Goal: Task Accomplishment & Management: Manage account settings

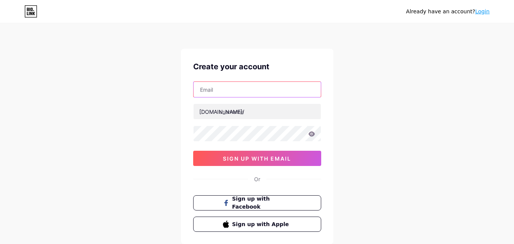
click at [230, 87] on input "text" at bounding box center [257, 89] width 127 height 15
type input "larasantinadine@gmail.com"
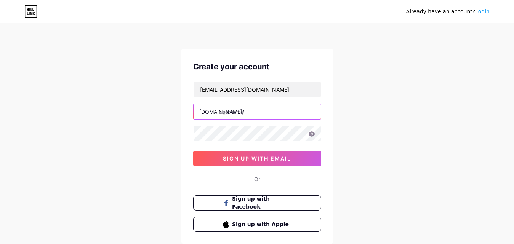
click at [247, 112] on input "text" at bounding box center [257, 111] width 127 height 15
type input "slotindo62"
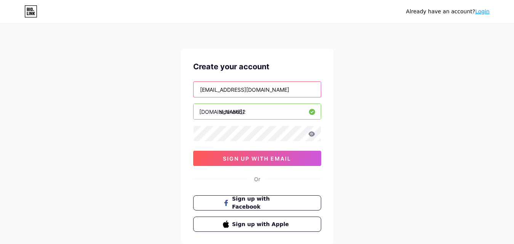
click at [271, 91] on input "larasantinadine@gmail.com" at bounding box center [257, 89] width 127 height 15
click at [312, 135] on icon at bounding box center [311, 134] width 7 height 5
click at [270, 111] on input "slotindo62" at bounding box center [257, 111] width 127 height 15
click at [270, 112] on input "slotindo62" at bounding box center [257, 111] width 127 height 15
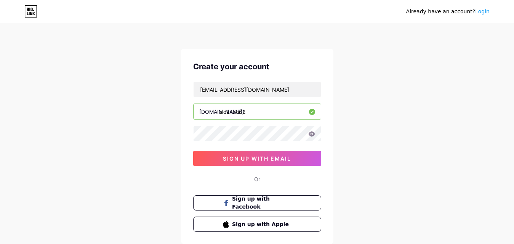
drag, startPoint x: 270, startPoint y: 111, endPoint x: 184, endPoint y: 111, distance: 85.4
click at [184, 111] on div "Create your account larasantinadine@gmail.com bio.link/ slotindo62 sign up with…" at bounding box center [257, 147] width 153 height 196
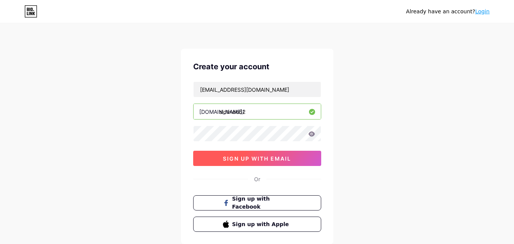
click at [259, 160] on span "sign up with email" at bounding box center [257, 159] width 68 height 6
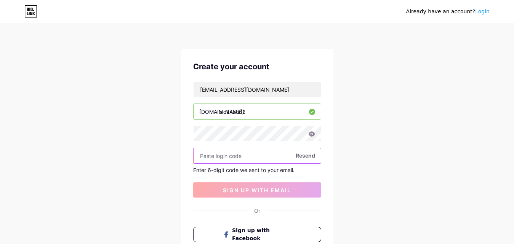
click at [240, 158] on input "text" at bounding box center [257, 155] width 127 height 15
paste input "625787"
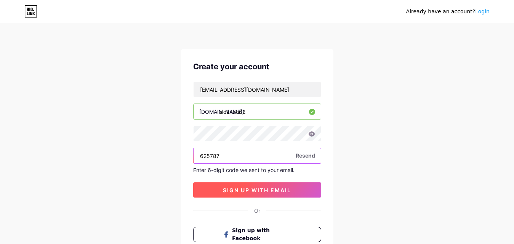
type input "625787"
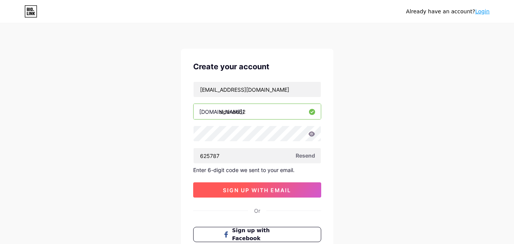
click at [253, 189] on span "sign up with email" at bounding box center [257, 190] width 68 height 6
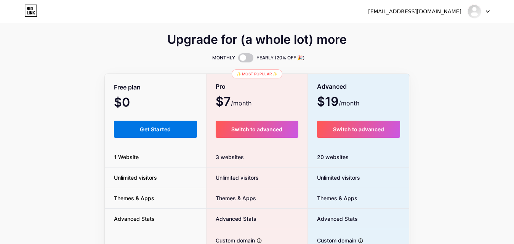
click at [147, 127] on span "Get Started" at bounding box center [155, 129] width 31 height 6
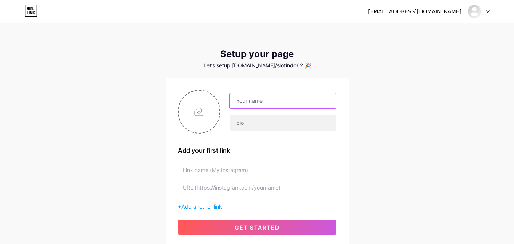
click at [272, 104] on input "text" at bounding box center [283, 100] width 106 height 15
type input "s"
type input "SLOTINDO62 | LOGIN SLOTINDO62 | LINK ALTERNATIF SLOTINDO62 | DAFTAR SLOTINDO62"
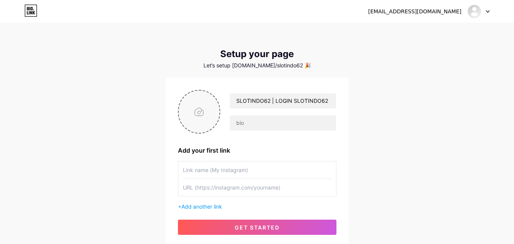
click at [198, 112] on input "file" at bounding box center [199, 112] width 41 height 42
click at [197, 110] on input "file" at bounding box center [199, 112] width 41 height 42
type input "C:\fakepath\logo.gif"
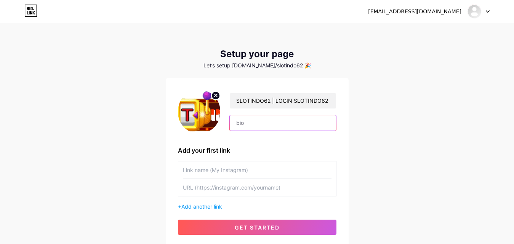
click at [252, 123] on input "text" at bounding box center [283, 123] width 106 height 15
type input "s"
type input "SLOTINDO62 LINK ALTERNATIF LOGIN & DAFTAR SITUS SLOTINDO62"
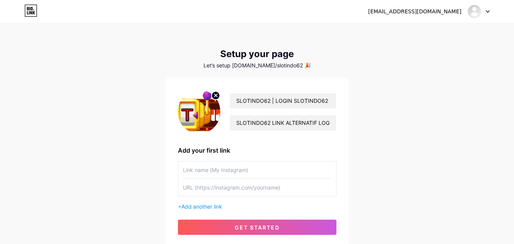
click at [233, 169] on input "text" at bounding box center [257, 170] width 149 height 17
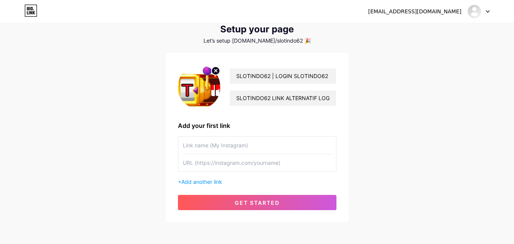
scroll to position [58, 0]
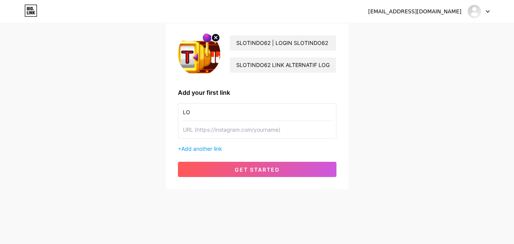
type input "L"
type input "SLOTINDO62"
click at [211, 130] on input "text" at bounding box center [257, 129] width 149 height 17
paste input "https://tinyurl.com/sindo62mantap"
type input "https://tinyurl.com/sindo62mantap"
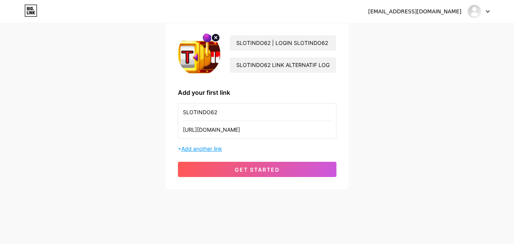
click at [188, 149] on span "Add another link" at bounding box center [201, 149] width 41 height 6
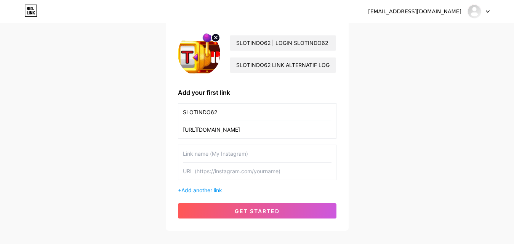
click at [209, 156] on input "text" at bounding box center [257, 153] width 149 height 17
type input "LOGIN SLOTINDO62"
click at [265, 129] on input "https://tinyurl.com/sindo62mantap" at bounding box center [257, 129] width 149 height 17
click at [224, 176] on input "text" at bounding box center [257, 171] width 149 height 17
paste input "https://tinyurl.com/sindo62mantap"
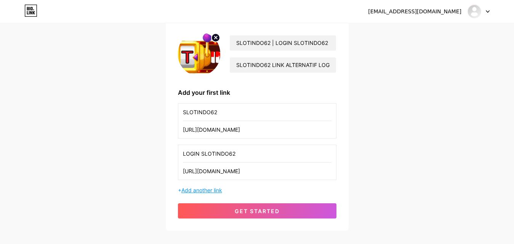
type input "https://tinyurl.com/sindo62mantap"
click at [195, 190] on span "Add another link" at bounding box center [201, 190] width 41 height 6
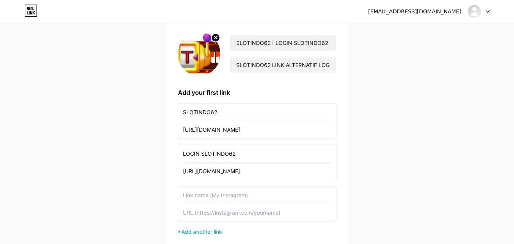
click at [201, 196] on input "text" at bounding box center [257, 195] width 149 height 17
type input "L"
type input "DAFTAR SLOTINDO62"
click at [189, 216] on input "text" at bounding box center [257, 212] width 149 height 17
paste input "https://tinyurl.com/sindo62mantap"
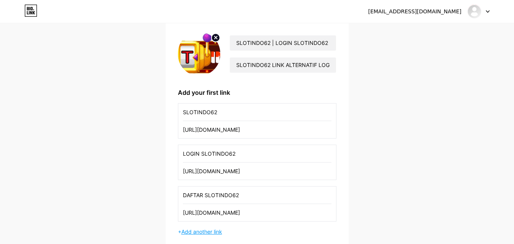
type input "https://tinyurl.com/sindo62mantap"
click at [199, 231] on span "Add another link" at bounding box center [201, 232] width 41 height 6
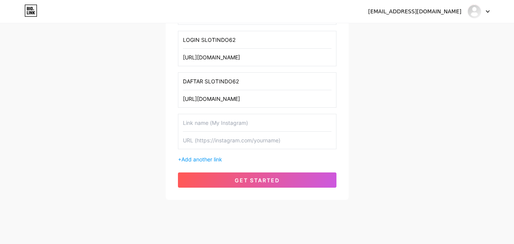
scroll to position [172, 0]
click at [219, 121] on input "text" at bounding box center [257, 122] width 149 height 17
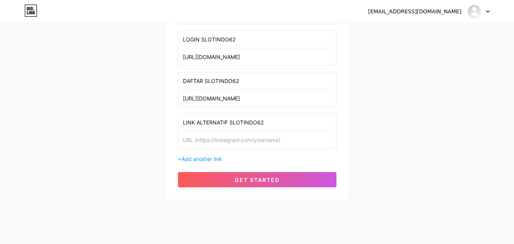
type input "LINK ALTERNATIF SLOTINDO62"
click at [223, 141] on input "text" at bounding box center [257, 140] width 149 height 17
paste input "https://tinyurl.com/sindo62mantap"
type input "https://tinyurl.com/sindo62mantap"
click at [203, 158] on span "Add another link" at bounding box center [201, 159] width 41 height 6
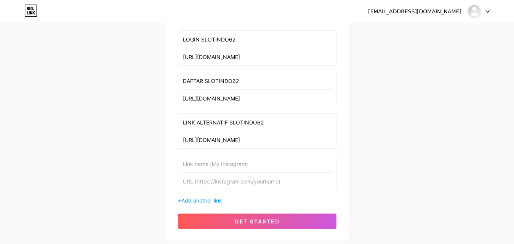
click at [227, 182] on input "text" at bounding box center [257, 181] width 149 height 17
paste input "[URL][DOMAIN_NAME]"
type input "[URL][DOMAIN_NAME]"
click at [220, 167] on input "text" at bounding box center [257, 164] width 149 height 17
type input "S"
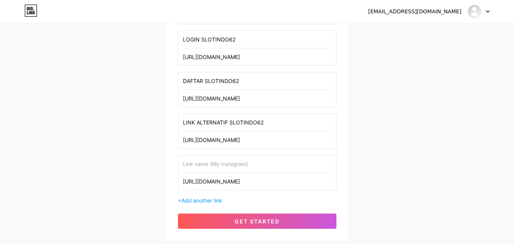
click at [250, 183] on input "[URL][DOMAIN_NAME]" at bounding box center [257, 181] width 149 height 17
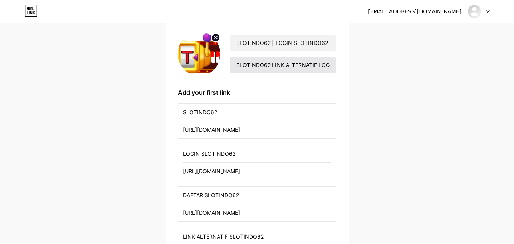
scroll to position [20, 0]
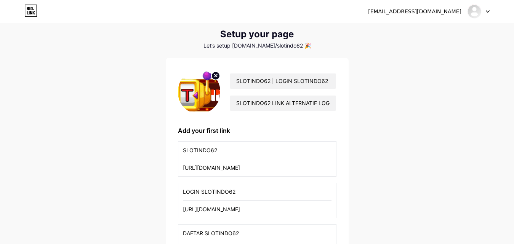
click at [278, 168] on input "https://tinyurl.com/sindo62mantap" at bounding box center [257, 167] width 149 height 17
paste input "porttango.com/"
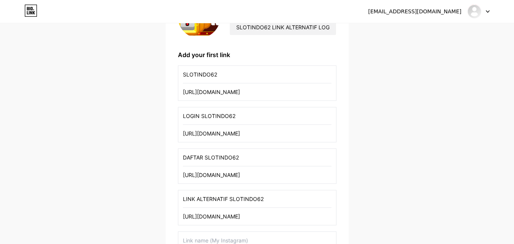
scroll to position [96, 0]
type input "[URL][DOMAIN_NAME]"
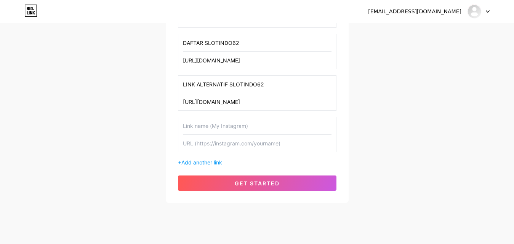
click at [211, 140] on input "text" at bounding box center [257, 143] width 149 height 17
paste input "[URL][DOMAIN_NAME]"
type input "[URL][DOMAIN_NAME]"
click at [207, 126] on input "text" at bounding box center [257, 125] width 149 height 17
type input "DEMO SLOT"
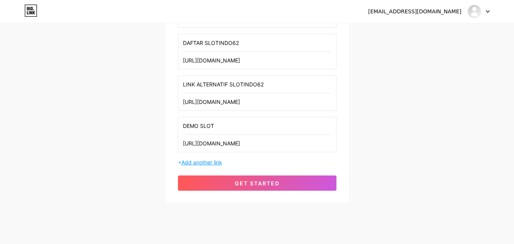
click at [194, 160] on span "Add another link" at bounding box center [201, 162] width 41 height 6
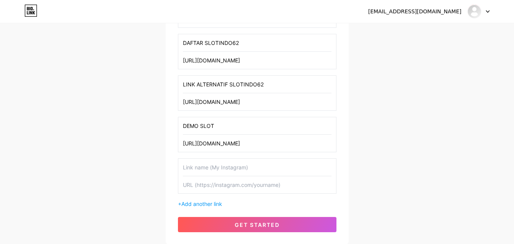
click at [210, 186] on input "text" at bounding box center [257, 185] width 149 height 17
paste input "[URL][DOMAIN_NAME]"
type input "[URL][DOMAIN_NAME]"
click at [200, 167] on input "text" at bounding box center [257, 167] width 149 height 17
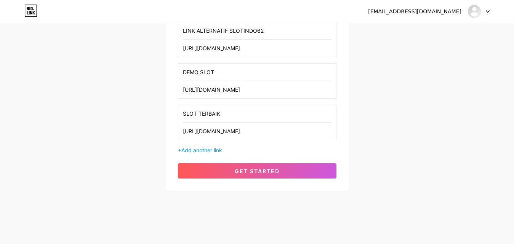
scroll to position [266, 0]
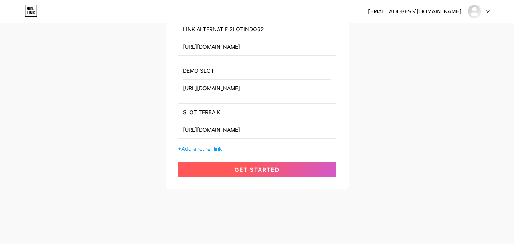
type input "SLOT TERBAIK"
click at [271, 165] on button "get started" at bounding box center [257, 169] width 159 height 15
click at [249, 170] on span "get started" at bounding box center [257, 170] width 45 height 6
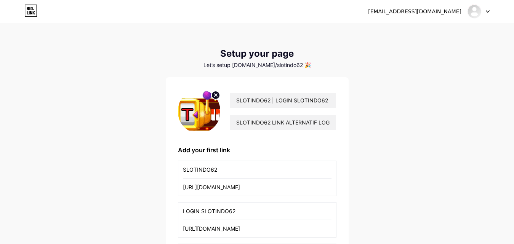
scroll to position [0, 0]
click at [488, 13] on icon at bounding box center [488, 11] width 4 height 3
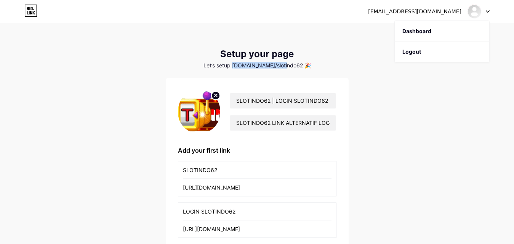
drag, startPoint x: 290, startPoint y: 66, endPoint x: 244, endPoint y: 66, distance: 45.4
click at [244, 66] on div "Let’s setup bio.link/slotindo62 🎉" at bounding box center [257, 66] width 183 height 6
copy div "[DOMAIN_NAME]/slotindo62"
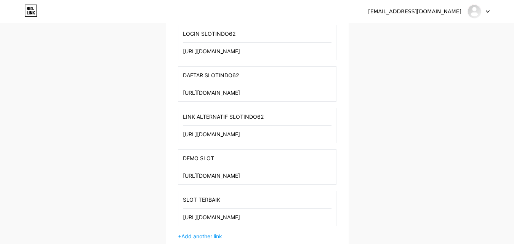
scroll to position [266, 0]
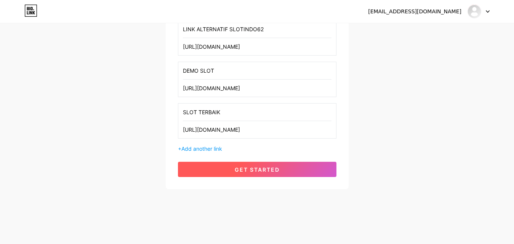
click at [251, 165] on button "get started" at bounding box center [257, 169] width 159 height 15
click at [253, 173] on button "get started" at bounding box center [257, 169] width 159 height 15
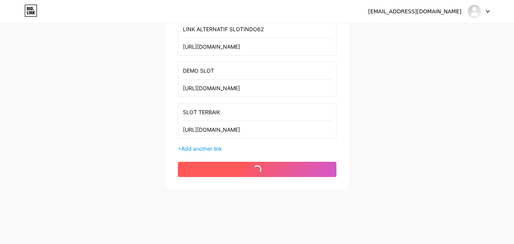
click at [253, 173] on button "get started" at bounding box center [257, 169] width 159 height 15
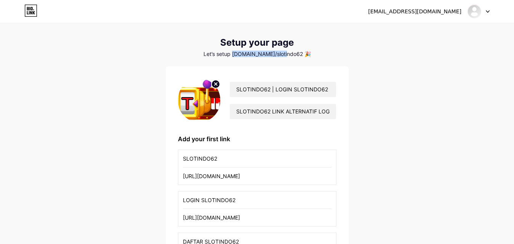
scroll to position [0, 0]
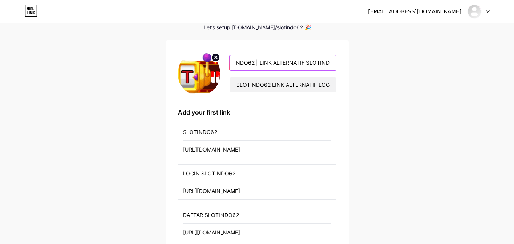
scroll to position [0, 141]
drag, startPoint x: 271, startPoint y: 63, endPoint x: 371, endPoint y: 66, distance: 100.7
click at [371, 66] on div "larasantinadine@gmail.com Dashboard Logout Setup your page Let’s setup bio.link…" at bounding box center [257, 202] width 514 height 480
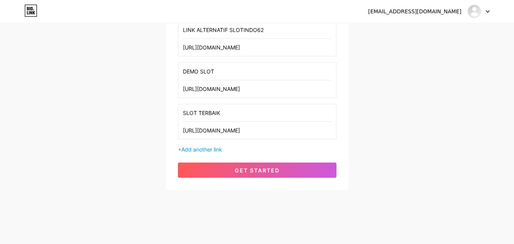
scroll to position [266, 0]
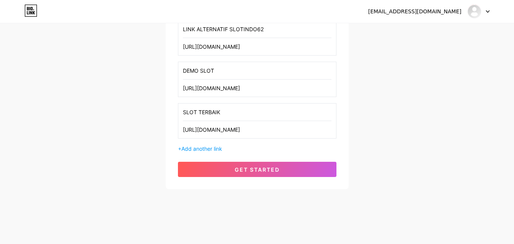
type input "SLOTINDO62"
click at [262, 162] on div "SLOTINDO62 SLOTINDO62 LINK ALTERNATIF LOGIN & DAFTAR SITUS SLOTINDO62 Add your …" at bounding box center [257, 0] width 159 height 353
click at [263, 177] on div "SLOTINDO62 SLOTINDO62 LINK ALTERNATIF LOGIN & DAFTAR SITUS SLOTINDO62 Add your …" at bounding box center [257, 0] width 183 height 377
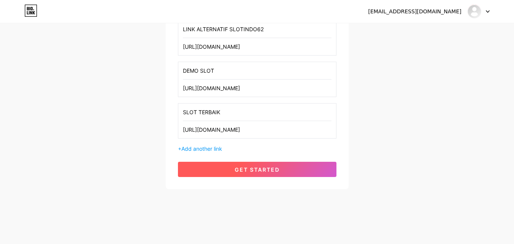
click at [263, 172] on span "get started" at bounding box center [257, 170] width 45 height 6
click at [242, 167] on span "get started" at bounding box center [257, 170] width 45 height 6
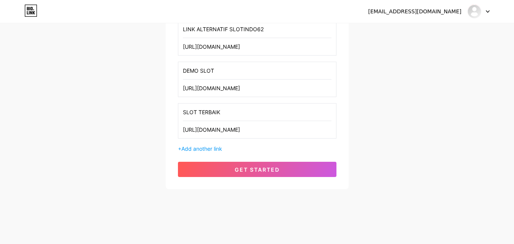
click at [255, 130] on input "[URL][DOMAIN_NAME]" at bounding box center [257, 129] width 149 height 17
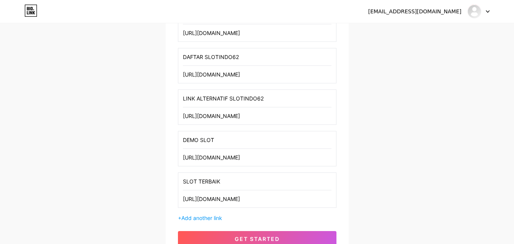
scroll to position [189, 0]
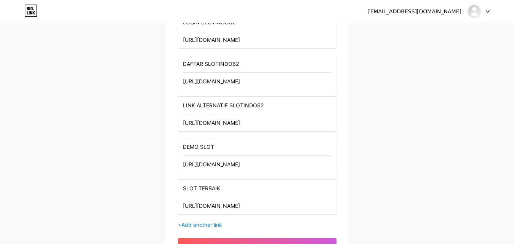
click at [284, 121] on input "https://tinyurl.com/sindo62mantap" at bounding box center [257, 122] width 149 height 17
click at [261, 165] on input "[URL][DOMAIN_NAME]" at bounding box center [257, 164] width 149 height 17
click at [249, 210] on input "[URL][DOMAIN_NAME]" at bounding box center [257, 206] width 149 height 17
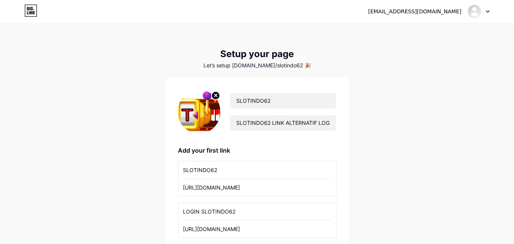
click at [250, 58] on div "Setup your page" at bounding box center [257, 54] width 183 height 11
click at [251, 59] on div "Setup your page Let’s setup bio.link/slotindo62 🎉" at bounding box center [257, 59] width 183 height 20
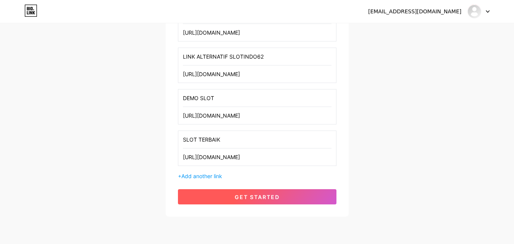
scroll to position [266, 0]
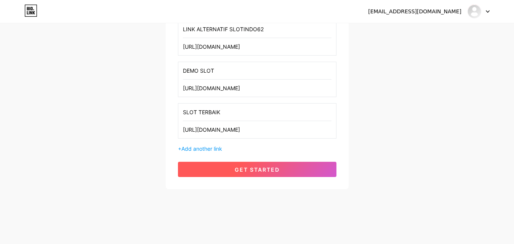
click at [237, 169] on span "get started" at bounding box center [257, 170] width 45 height 6
click at [238, 169] on span "get started" at bounding box center [257, 170] width 45 height 6
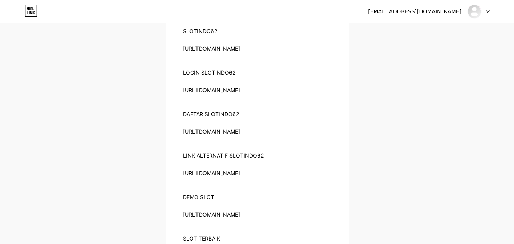
scroll to position [0, 0]
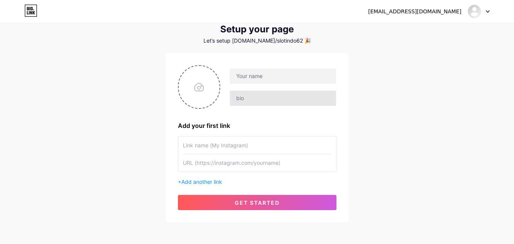
scroll to position [38, 0]
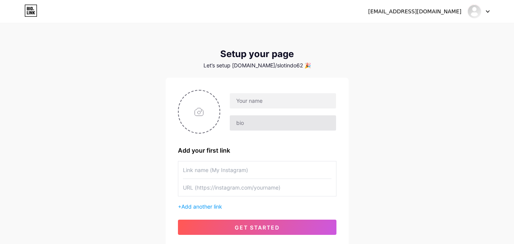
scroll to position [38, 0]
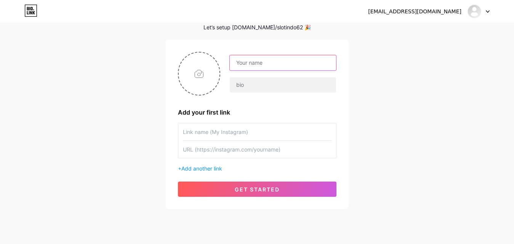
click at [260, 65] on input "text" at bounding box center [283, 62] width 106 height 15
type input "SLOTINDO62"
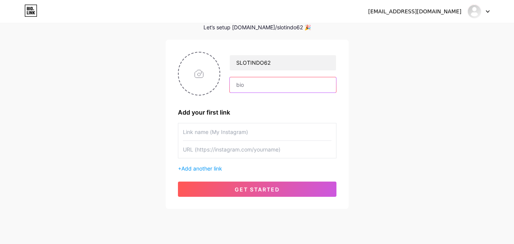
click at [273, 87] on input "text" at bounding box center [283, 84] width 106 height 15
type input "LINK ALTERNATIF LOGIN & DAFTAR SLOTINDO62"
click at [199, 73] on input "file" at bounding box center [199, 74] width 41 height 42
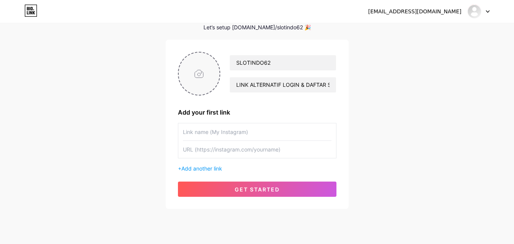
type input "C:\fakepath\logo.gif"
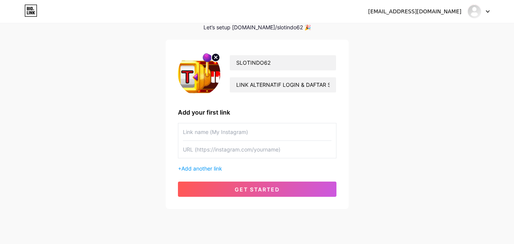
click at [229, 132] on input "text" at bounding box center [257, 132] width 149 height 17
type input "SLOTINDO62"
click at [213, 154] on input "text" at bounding box center [257, 149] width 149 height 17
paste input "[URL][DOMAIN_NAME]"
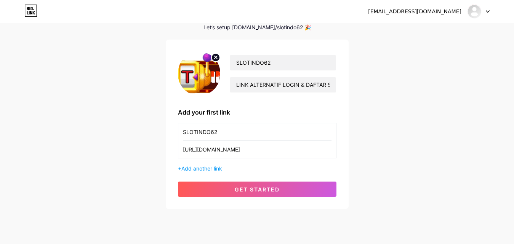
type input "https://porttango.com/"
click at [206, 167] on span "Add another link" at bounding box center [201, 168] width 41 height 6
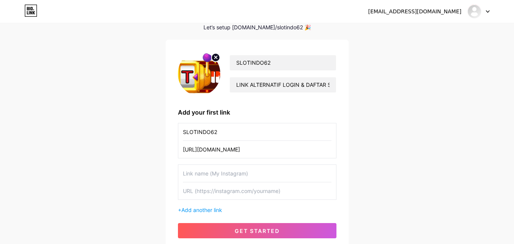
click at [198, 175] on input "text" at bounding box center [257, 173] width 149 height 17
type input "LOGIN SLOTINDO62"
click at [208, 194] on input "text" at bounding box center [257, 191] width 149 height 17
paste input "https://tinyurl.com/sindo62mantap"
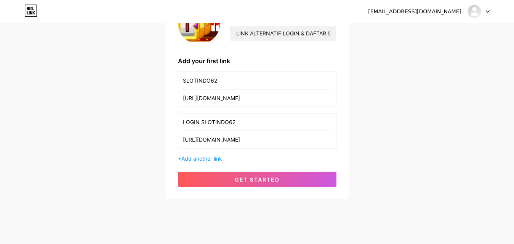
scroll to position [100, 0]
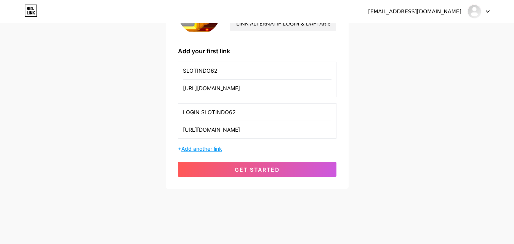
type input "https://tinyurl.com/sindo62mantap"
click at [201, 149] on span "Add another link" at bounding box center [201, 149] width 41 height 6
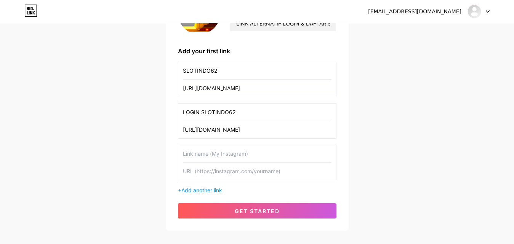
click at [207, 153] on input "text" at bounding box center [257, 153] width 149 height 17
type input "DAFTAR SLOTINDO62"
paste input "https://tinyurl.com/sindo62mantap"
type input "[URL][DOMAIN_NAME]"
click at [206, 191] on span "Add another link" at bounding box center [201, 190] width 41 height 6
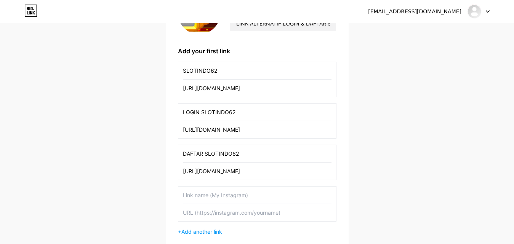
click at [209, 198] on input "text" at bounding box center [257, 195] width 149 height 17
type input "SLOT DEMO"
click at [210, 215] on input "text" at bounding box center [257, 212] width 149 height 17
paste input "[URL][DOMAIN_NAME]"
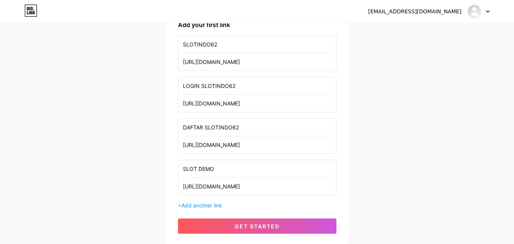
scroll to position [183, 0]
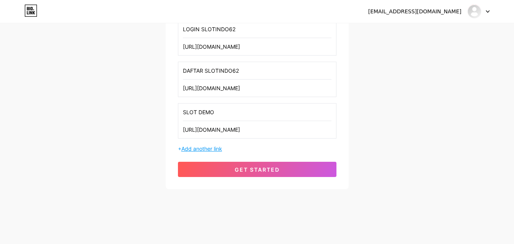
type input "[URL][DOMAIN_NAME]"
click at [201, 146] on span "Add another link" at bounding box center [201, 149] width 41 height 6
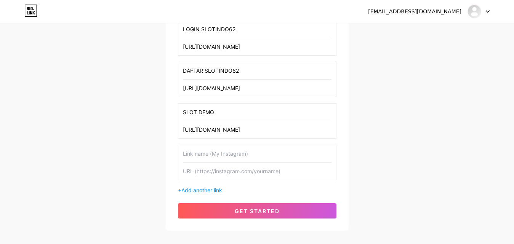
click at [224, 155] on input "text" at bounding box center [257, 153] width 149 height 17
type input "LINK SLOT TERBAIK"
paste input "[URL][DOMAIN_NAME]"
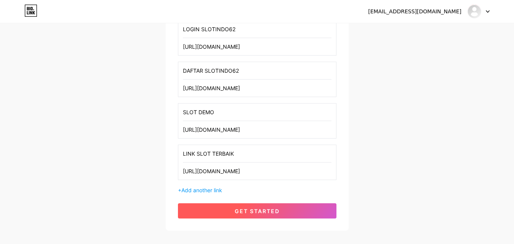
type input "[URL][DOMAIN_NAME]"
click at [252, 214] on span "get started" at bounding box center [257, 211] width 45 height 6
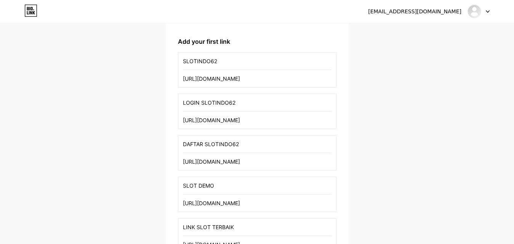
scroll to position [224, 0]
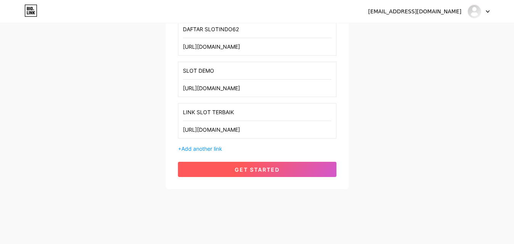
click at [272, 170] on span "get started" at bounding box center [257, 170] width 45 height 6
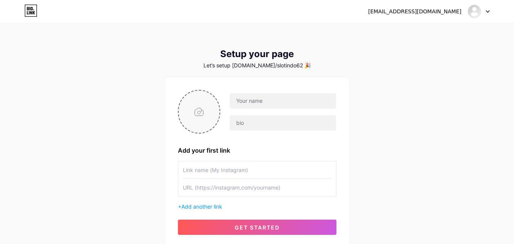
click at [198, 115] on input "file" at bounding box center [199, 112] width 41 height 42
type input "C:\fakepath\logo.gif"
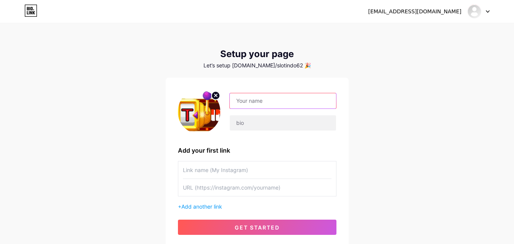
click at [278, 103] on input "text" at bounding box center [283, 100] width 106 height 15
type input "SLOTINDO62"
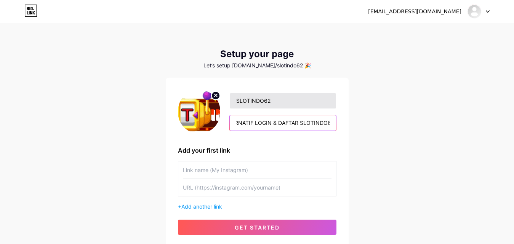
scroll to position [0, 31]
type input "LINK ALTERNATIF LOGIN & DAFTAR SLOTINDO62"
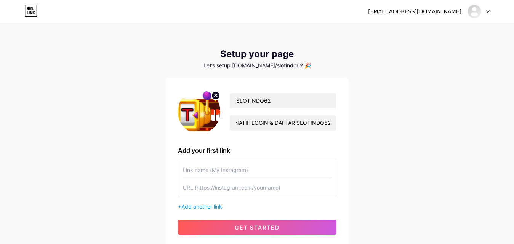
click at [259, 172] on input "text" at bounding box center [257, 170] width 149 height 17
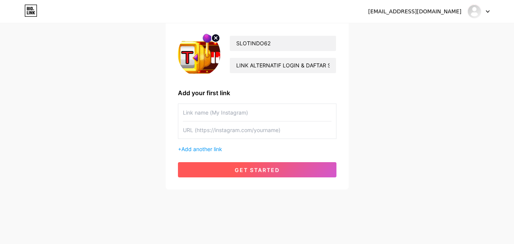
scroll to position [58, 0]
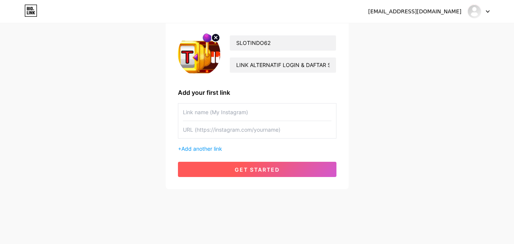
click at [247, 170] on span "get started" at bounding box center [257, 170] width 45 height 6
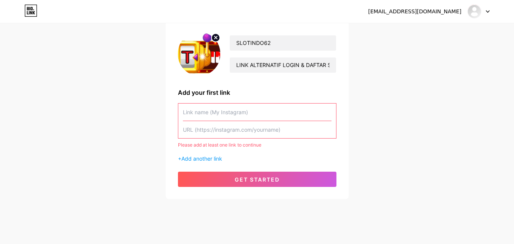
click at [230, 114] on input "text" at bounding box center [257, 112] width 149 height 17
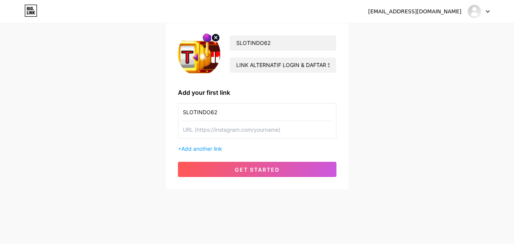
type input "SLOTINDO62"
click at [227, 128] on input "text" at bounding box center [257, 129] width 149 height 17
paste input "https://porttango.com/"
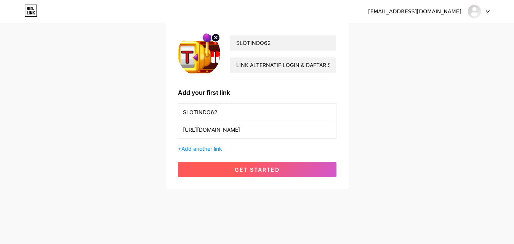
type input "https://porttango.com/"
click at [248, 171] on span "get started" at bounding box center [257, 170] width 45 height 6
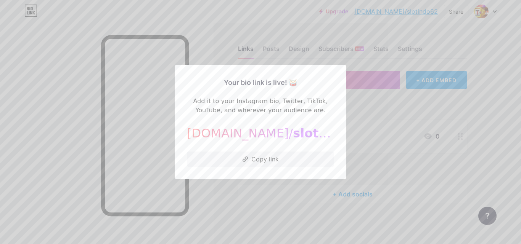
click at [221, 222] on div at bounding box center [260, 122] width 521 height 244
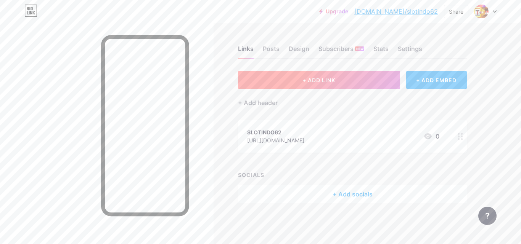
click at [321, 80] on span "+ ADD LINK" at bounding box center [318, 80] width 33 height 6
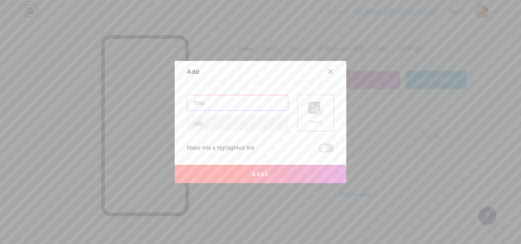
click at [199, 105] on input "text" at bounding box center [237, 102] width 101 height 15
type input "LOGIN SLOTINDO62"
click at [317, 113] on rect at bounding box center [320, 114] width 6 height 4
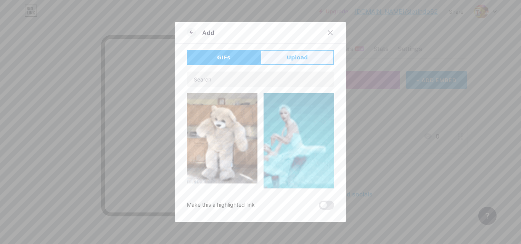
click at [289, 57] on span "Upload" at bounding box center [297, 58] width 21 height 8
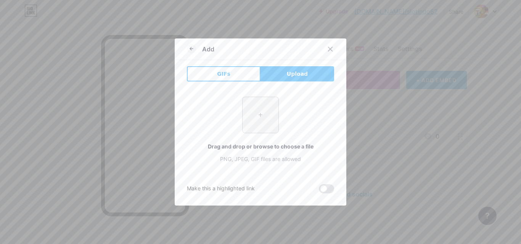
click at [255, 115] on input "file" at bounding box center [260, 115] width 36 height 36
type input "C:\fakepath\logo.gif"
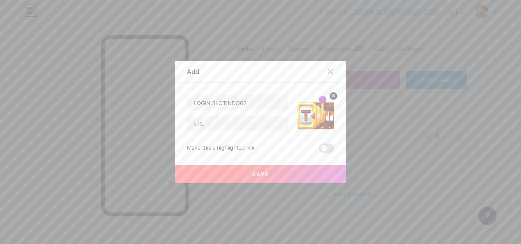
click at [332, 96] on icon at bounding box center [333, 96] width 3 height 3
click at [313, 107] on rect at bounding box center [314, 108] width 12 height 12
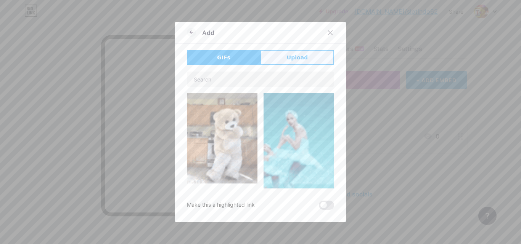
click at [297, 56] on span "Upload" at bounding box center [297, 58] width 21 height 8
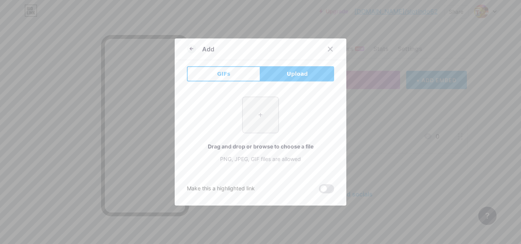
click at [259, 113] on input "file" at bounding box center [260, 115] width 36 height 36
type input "C:\fakepath\logo-naga.jpg"
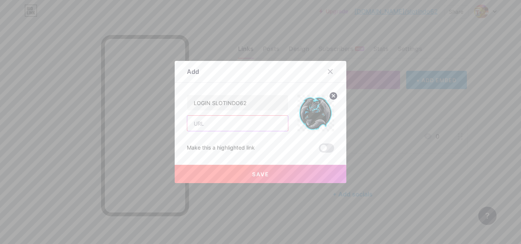
click at [229, 126] on input "text" at bounding box center [237, 123] width 101 height 15
paste input "[URL][DOMAIN_NAME]"
type input "[URL][DOMAIN_NAME]"
click at [254, 175] on span "Save" at bounding box center [260, 174] width 17 height 6
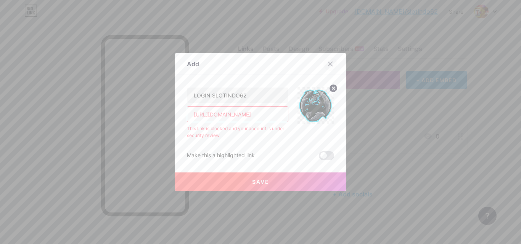
click at [327, 64] on icon at bounding box center [330, 64] width 6 height 6
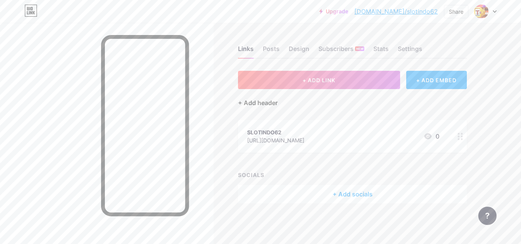
click at [251, 104] on div "+ Add header" at bounding box center [258, 102] width 40 height 9
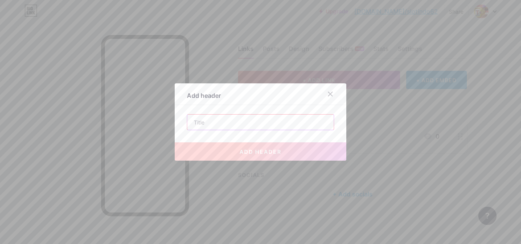
click at [229, 126] on input "text" at bounding box center [260, 122] width 146 height 15
click at [328, 95] on icon at bounding box center [330, 94] width 6 height 6
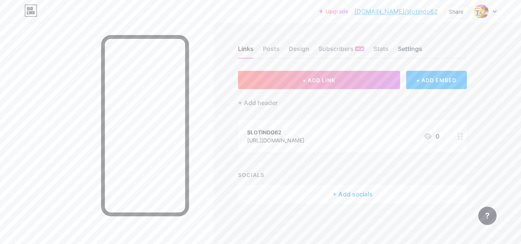
click at [406, 50] on div "Settings" at bounding box center [410, 51] width 24 height 14
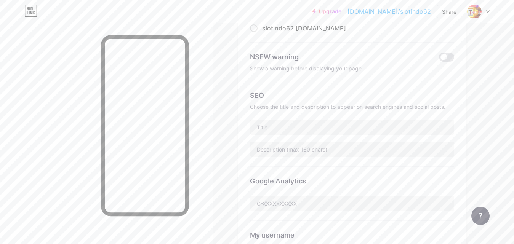
scroll to position [114, 0]
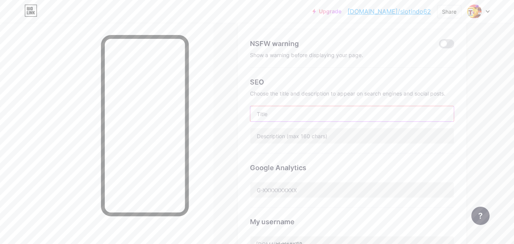
click at [278, 112] on input "text" at bounding box center [353, 113] width 204 height 15
type input "SLOTINDO62"
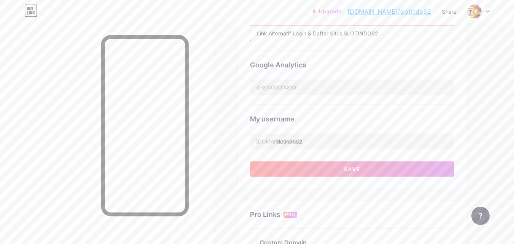
scroll to position [267, 0]
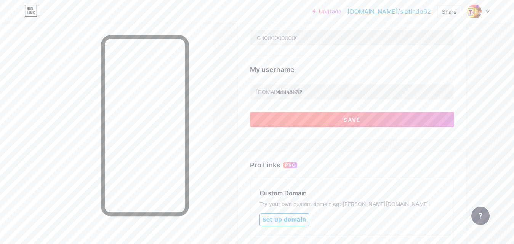
type input "Link Alternatif Login & Daftar Situs SLOTINDO62"
click at [350, 120] on span "Save" at bounding box center [352, 120] width 17 height 6
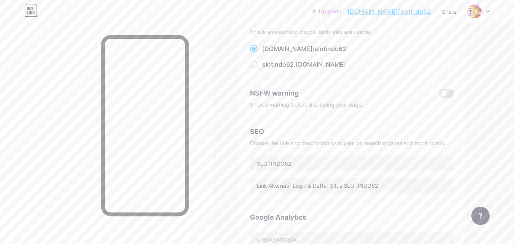
scroll to position [0, 0]
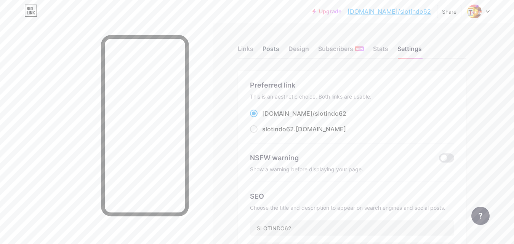
click at [268, 50] on div "Posts" at bounding box center [271, 51] width 17 height 14
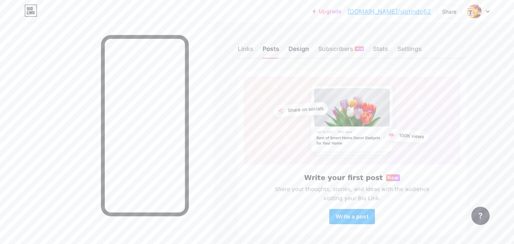
click at [300, 51] on div "Design" at bounding box center [299, 51] width 21 height 14
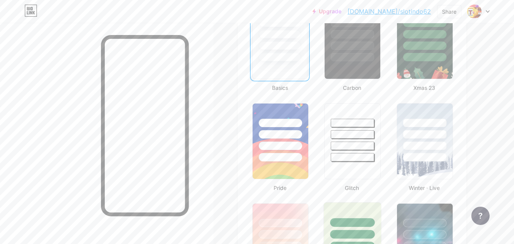
scroll to position [267, 0]
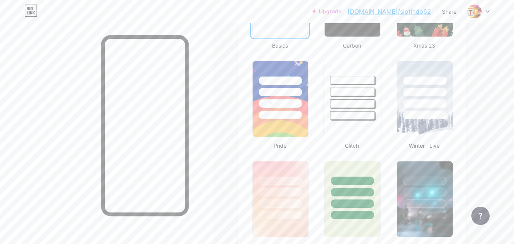
click at [352, 104] on div at bounding box center [353, 104] width 45 height 9
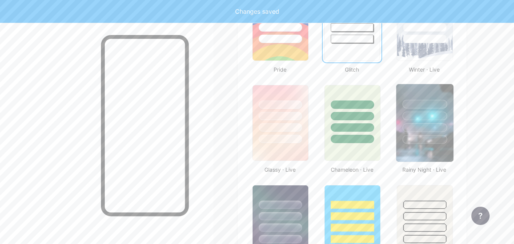
click at [439, 147] on img at bounding box center [424, 123] width 57 height 78
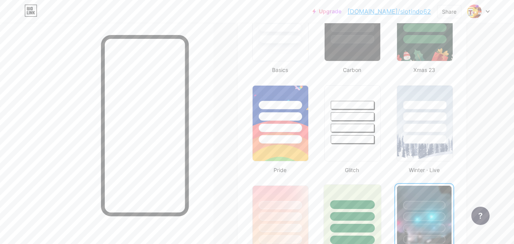
scroll to position [229, 0]
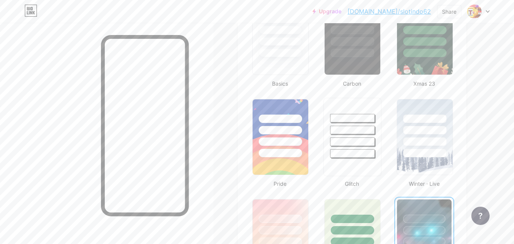
click at [352, 151] on div at bounding box center [353, 153] width 45 height 9
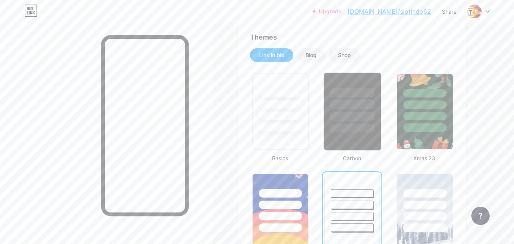
scroll to position [153, 0]
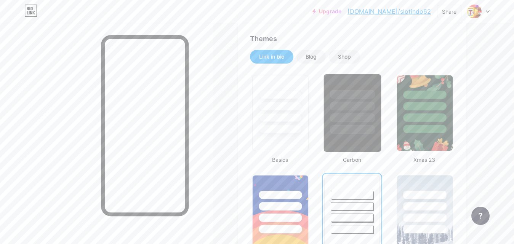
click at [354, 109] on div at bounding box center [353, 106] width 45 height 9
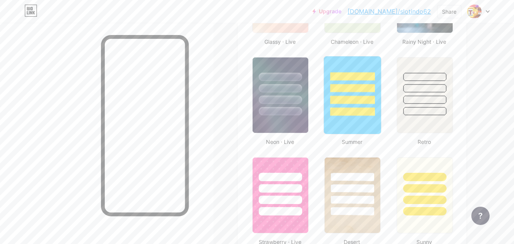
scroll to position [458, 0]
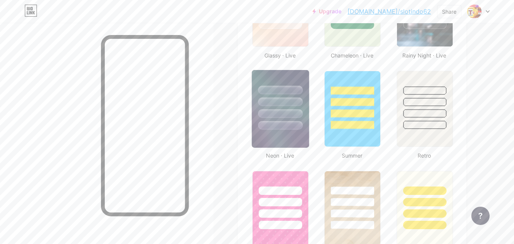
click at [278, 112] on div at bounding box center [280, 113] width 45 height 9
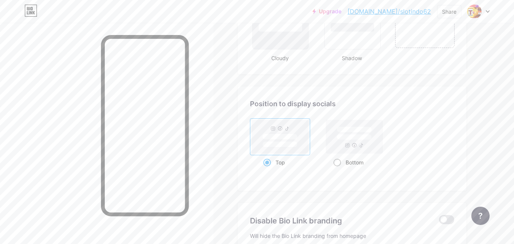
scroll to position [953, 0]
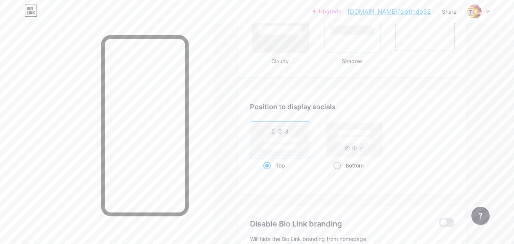
click at [336, 165] on span at bounding box center [338, 166] width 8 height 8
click at [336, 173] on input "Bottom" at bounding box center [336, 175] width 5 height 5
radio input "true"
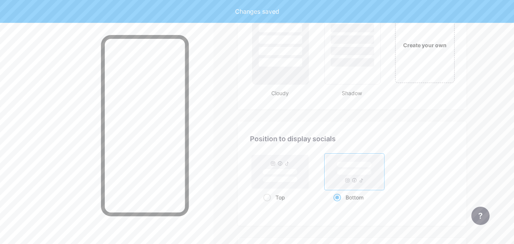
scroll to position [839, 0]
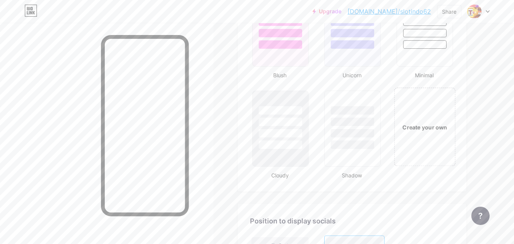
click at [430, 130] on div "Create your own" at bounding box center [424, 127] width 57 height 8
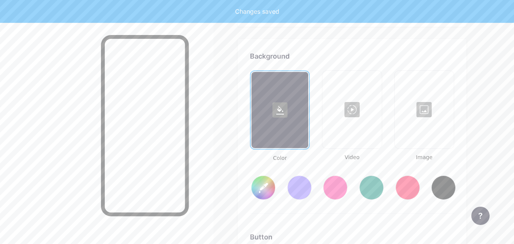
scroll to position [1012, 0]
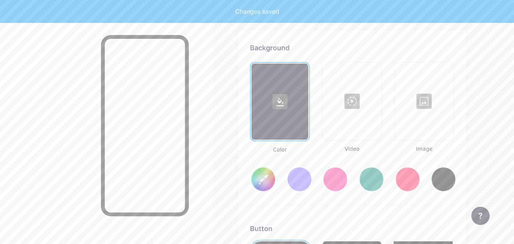
type input "#ffffff"
type input "#000000"
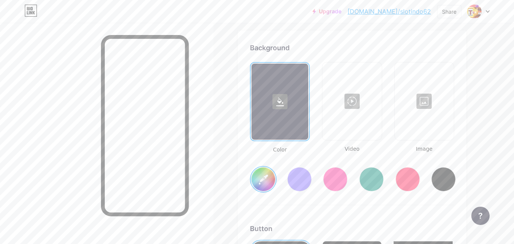
click at [285, 123] on div at bounding box center [280, 102] width 57 height 76
click at [301, 181] on div at bounding box center [299, 179] width 24 height 24
click at [259, 179] on input "#856bff" at bounding box center [264, 180] width 24 height 24
type input "#0091ff"
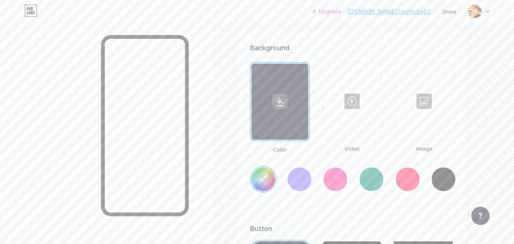
click at [426, 102] on div at bounding box center [425, 101] width 58 height 76
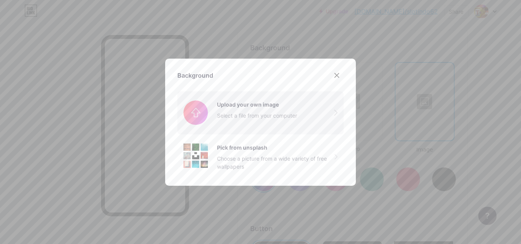
click at [277, 112] on input "file" at bounding box center [260, 113] width 166 height 43
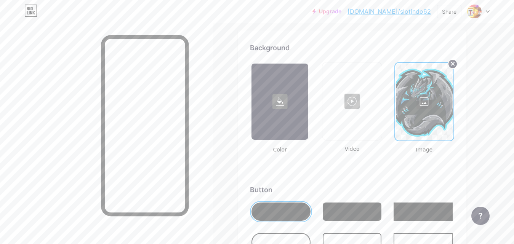
click at [453, 64] on icon at bounding box center [453, 64] width 3 height 3
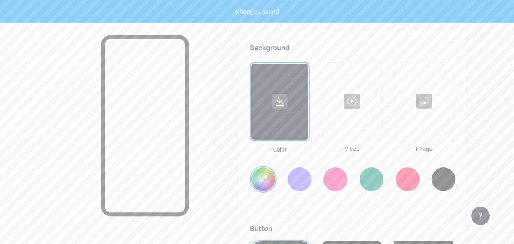
type input "#0091ff"
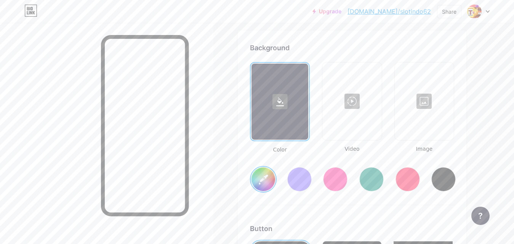
click at [425, 98] on div at bounding box center [425, 101] width 58 height 76
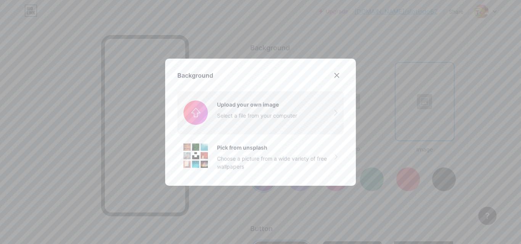
click at [263, 114] on input "file" at bounding box center [260, 113] width 166 height 43
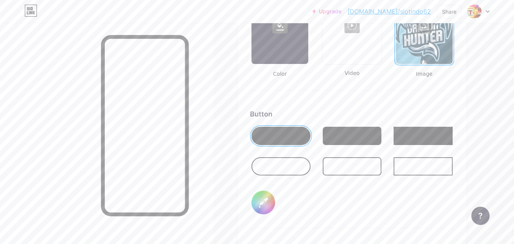
scroll to position [1089, 0]
click at [360, 135] on div at bounding box center [352, 136] width 59 height 18
click at [427, 135] on div at bounding box center [423, 136] width 59 height 18
click at [287, 134] on div at bounding box center [281, 136] width 59 height 18
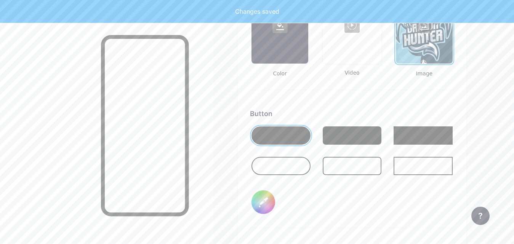
click at [354, 165] on div at bounding box center [352, 166] width 59 height 18
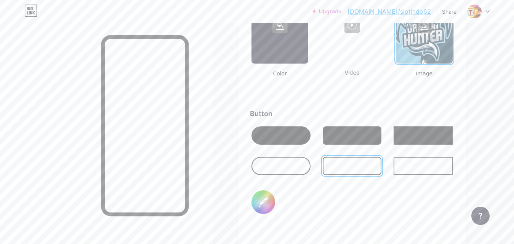
click at [286, 132] on div at bounding box center [281, 136] width 59 height 18
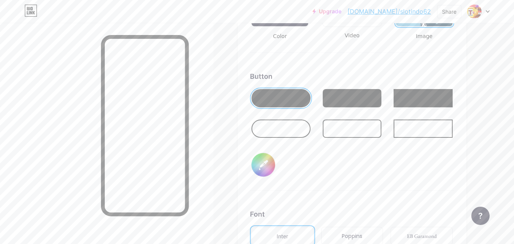
scroll to position [1127, 0]
click at [261, 163] on input "#000000" at bounding box center [264, 165] width 24 height 24
type input "#0055ff"
click at [297, 171] on div "Button #0055ff" at bounding box center [352, 131] width 204 height 120
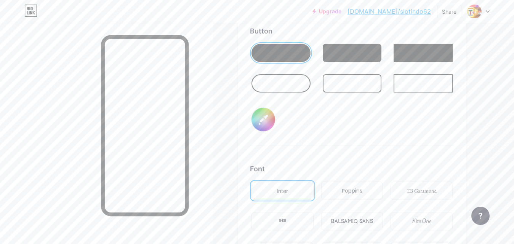
scroll to position [1241, 0]
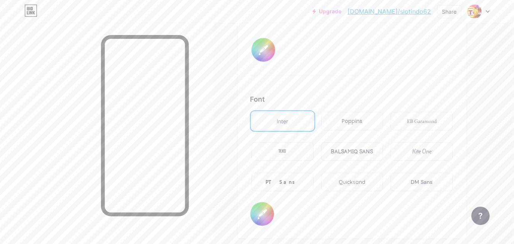
click at [292, 177] on div "PT Sans" at bounding box center [283, 182] width 62 height 18
click at [420, 182] on div "DM Sans" at bounding box center [422, 182] width 22 height 8
click at [422, 154] on div "Kite One" at bounding box center [422, 152] width 19 height 8
click at [424, 124] on div "EB Garamond" at bounding box center [422, 121] width 30 height 8
click at [350, 153] on div "BALSAMIQ SANS" at bounding box center [352, 152] width 42 height 8
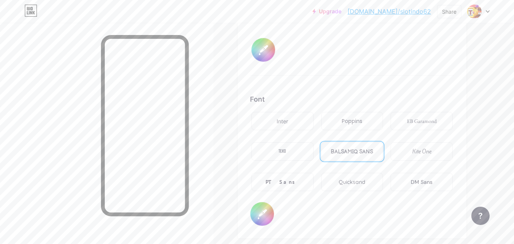
click at [355, 121] on div "Poppins" at bounding box center [352, 121] width 21 height 8
click at [285, 151] on div "TEKO" at bounding box center [283, 152] width 8 height 8
click at [416, 121] on div "EB Garamond" at bounding box center [422, 121] width 30 height 8
click at [285, 181] on div "PT Sans" at bounding box center [283, 182] width 34 height 8
click at [421, 184] on div "DM Sans" at bounding box center [422, 182] width 22 height 8
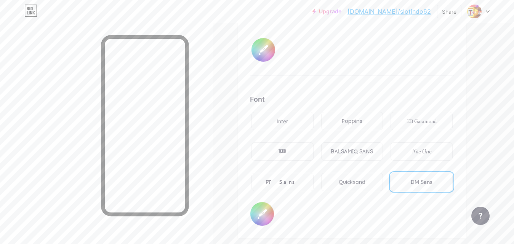
click at [258, 213] on input "#000000" at bounding box center [263, 214] width 24 height 24
type input "#00ffee"
click at [384, 218] on div "Font Inter Poppins EB Garamond TEKO BALSAMIQ SANS Kite One PT Sans Quicksand DM…" at bounding box center [352, 160] width 204 height 132
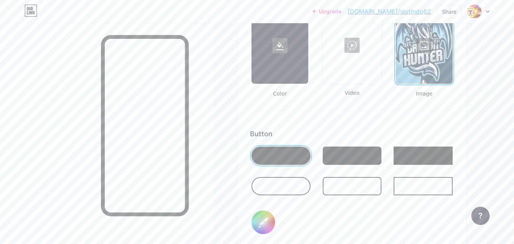
scroll to position [966, 0]
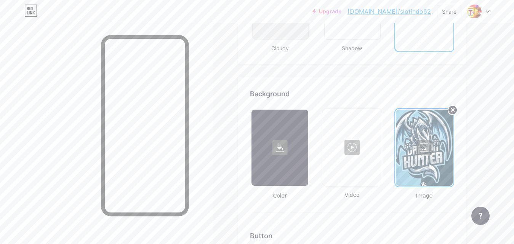
click at [454, 110] on icon at bounding box center [453, 110] width 3 height 3
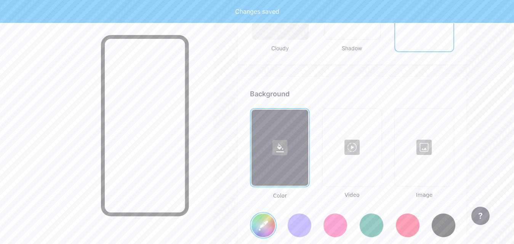
type input "#0091ff"
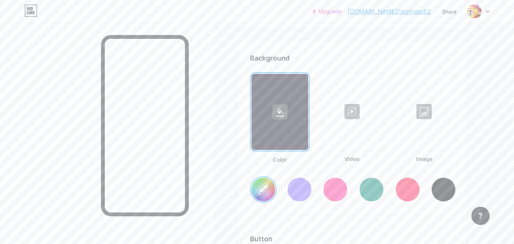
scroll to position [1004, 0]
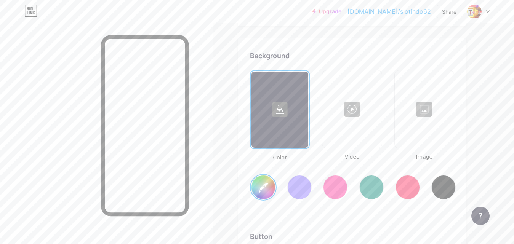
click at [429, 98] on div at bounding box center [425, 109] width 58 height 76
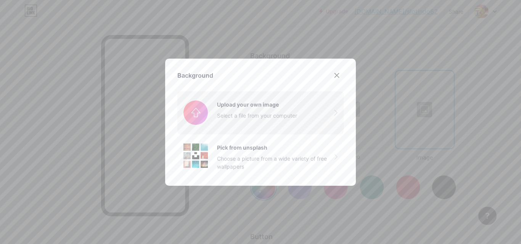
click at [269, 119] on input "file" at bounding box center [260, 113] width 166 height 43
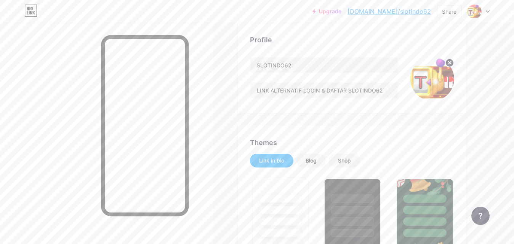
scroll to position [0, 0]
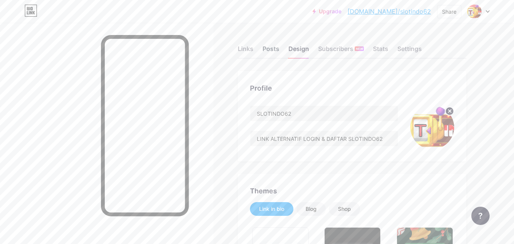
click at [270, 48] on div "Posts" at bounding box center [271, 51] width 17 height 14
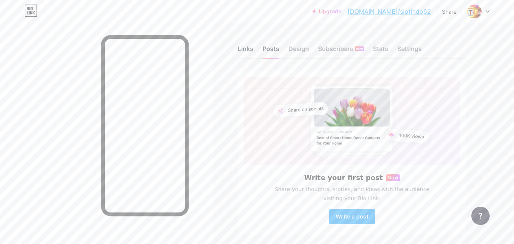
click at [245, 52] on div "Links" at bounding box center [246, 51] width 16 height 14
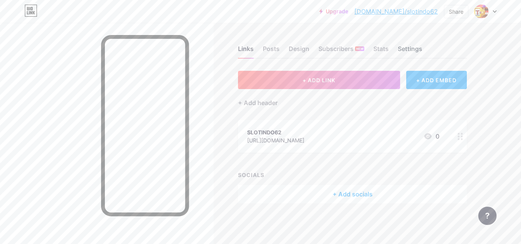
click at [409, 48] on div "Settings" at bounding box center [410, 51] width 24 height 14
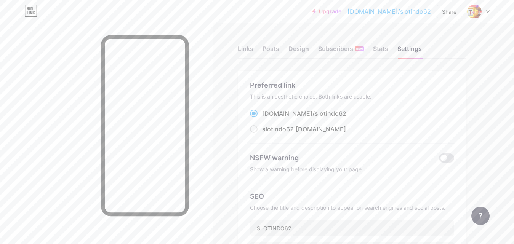
click at [486, 9] on div at bounding box center [479, 12] width 22 height 14
click at [427, 88] on link "Account settings" at bounding box center [442, 86] width 95 height 21
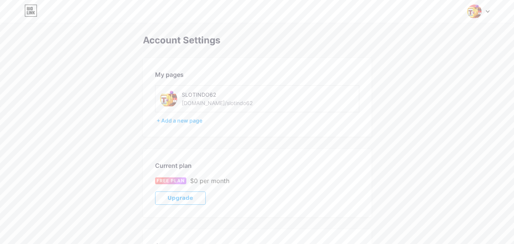
click at [167, 96] on img at bounding box center [168, 98] width 17 height 17
click at [209, 98] on div "SLOTINDO62" at bounding box center [234, 95] width 105 height 8
click at [172, 99] on img at bounding box center [168, 98] width 17 height 17
click at [195, 103] on div "[DOMAIN_NAME]/slotindo62" at bounding box center [217, 103] width 71 height 8
click at [189, 103] on div "[DOMAIN_NAME]/slotindo62" at bounding box center [217, 103] width 71 height 8
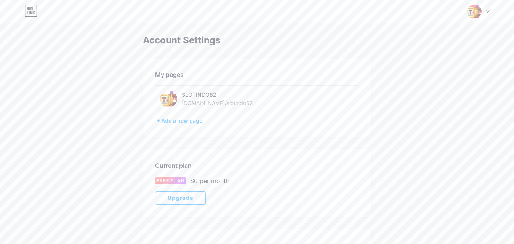
click at [172, 95] on img at bounding box center [168, 98] width 17 height 17
click at [487, 11] on icon at bounding box center [488, 12] width 3 height 2
click at [422, 48] on div "SLOTINDO62" at bounding box center [446, 46] width 59 height 6
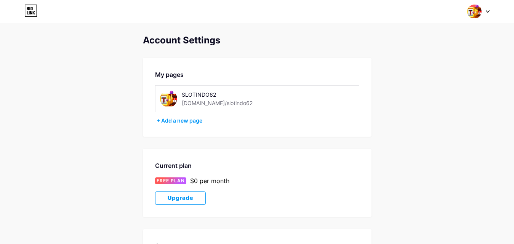
click at [169, 103] on img at bounding box center [168, 98] width 17 height 17
click at [204, 104] on div "[DOMAIN_NAME]/slotindo62" at bounding box center [217, 103] width 71 height 8
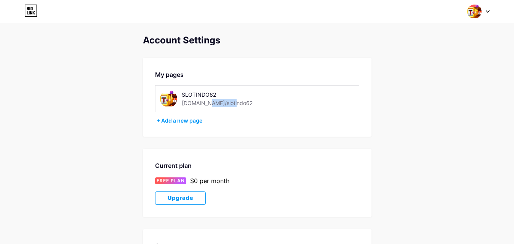
click at [204, 104] on div "[DOMAIN_NAME]/slotindo62" at bounding box center [217, 103] width 71 height 8
copy div "[DOMAIN_NAME]/slotindo62"
click at [470, 12] on img at bounding box center [474, 11] width 14 height 14
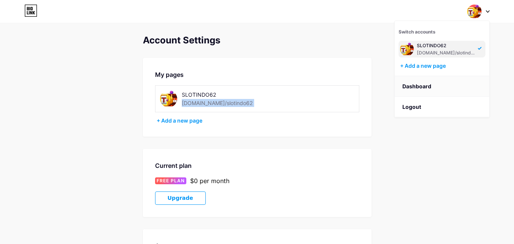
click at [418, 87] on link "Dashboard" at bounding box center [442, 86] width 95 height 21
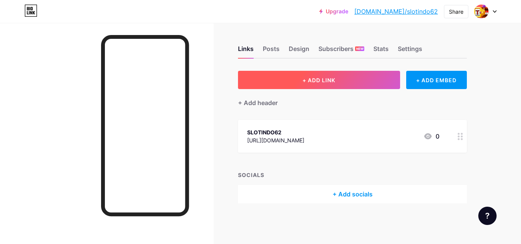
click at [318, 82] on span "+ ADD LINK" at bounding box center [318, 80] width 33 height 6
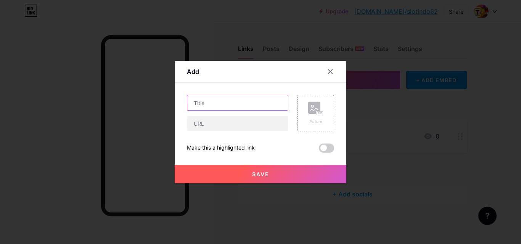
click at [227, 103] on input "text" at bounding box center [237, 102] width 101 height 15
click at [328, 71] on icon at bounding box center [330, 72] width 6 height 6
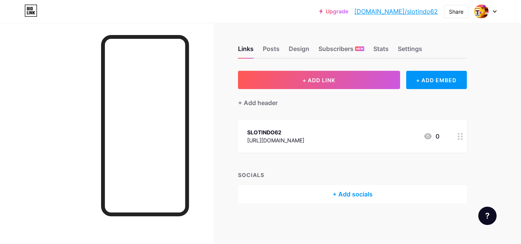
click at [461, 139] on circle at bounding box center [462, 139] width 2 height 2
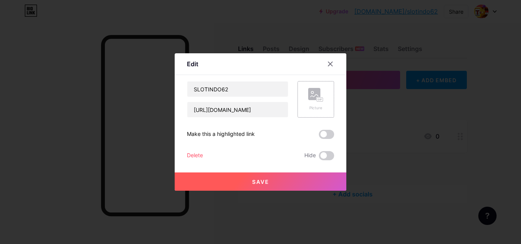
click at [317, 100] on rect at bounding box center [320, 100] width 6 height 4
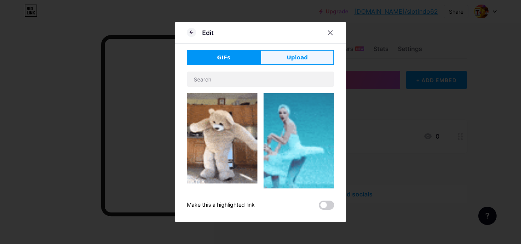
click at [292, 59] on span "Upload" at bounding box center [297, 58] width 21 height 8
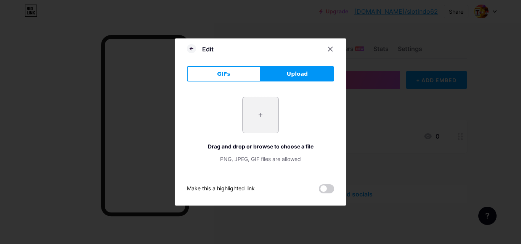
click at [257, 117] on input "file" at bounding box center [260, 115] width 36 height 36
click at [252, 117] on input "file" at bounding box center [260, 115] width 36 height 36
type input "C:\fakepath\image-removebg-preview.png"
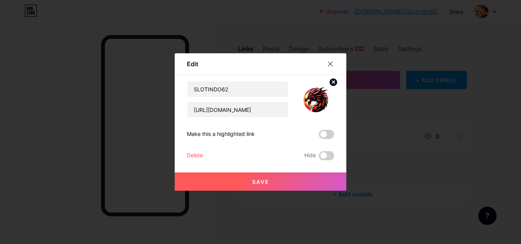
click at [252, 180] on span "Save" at bounding box center [260, 182] width 17 height 6
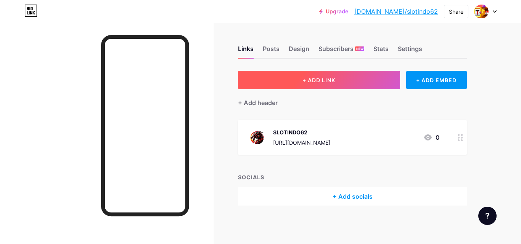
click at [317, 78] on span "+ ADD LINK" at bounding box center [318, 80] width 33 height 6
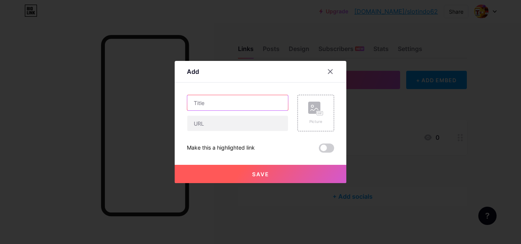
click at [226, 101] on input "text" at bounding box center [237, 102] width 101 height 15
type input "L"
type input "LOGIN SLOTINDO62"
click at [310, 114] on rect at bounding box center [314, 108] width 12 height 12
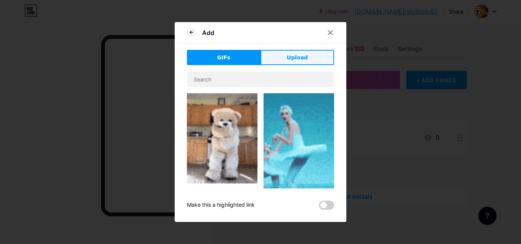
click at [295, 56] on span "Upload" at bounding box center [297, 58] width 21 height 8
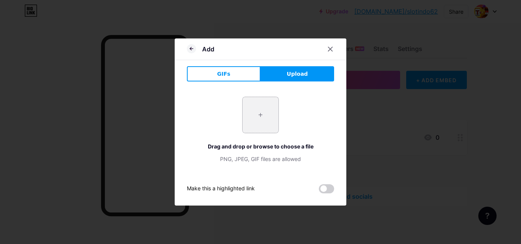
click at [270, 112] on input "file" at bounding box center [260, 115] width 36 height 36
type input "C:\fakepath\image-removebg-preview.png"
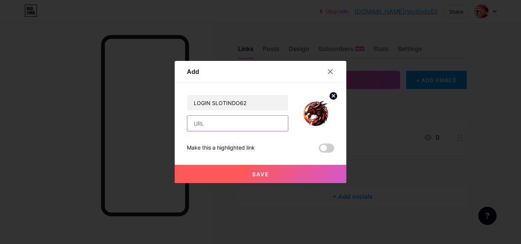
click at [222, 127] on input "text" at bounding box center [237, 123] width 101 height 15
paste input "[URL][DOMAIN_NAME]"
type input "[URL][DOMAIN_NAME]"
click at [260, 174] on span "Save" at bounding box center [260, 174] width 17 height 6
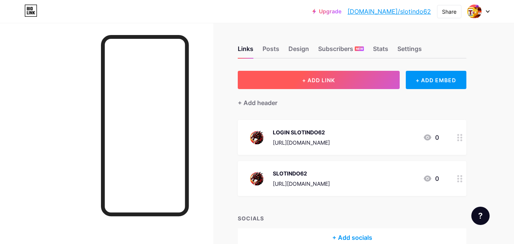
click at [326, 82] on span "+ ADD LINK" at bounding box center [318, 80] width 33 height 6
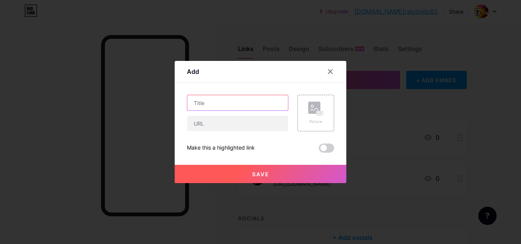
click at [237, 101] on input "text" at bounding box center [237, 102] width 101 height 15
type input "DAFTAR SLOTINDO62"
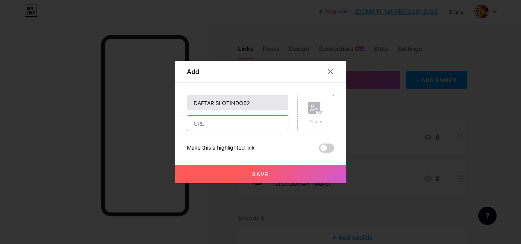
paste input "[URL][DOMAIN_NAME]"
type input "[URL][DOMAIN_NAME]"
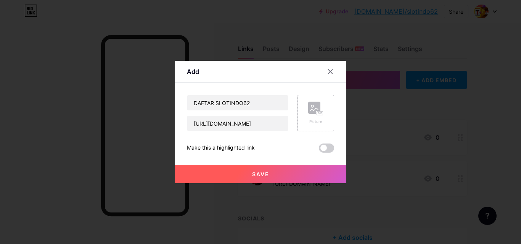
click at [308, 111] on rect at bounding box center [314, 108] width 12 height 12
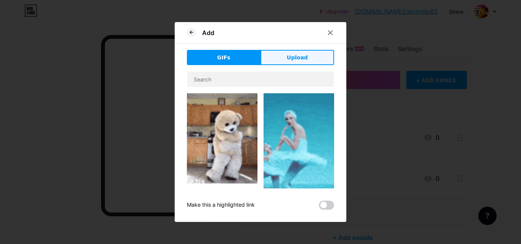
click at [291, 56] on span "Upload" at bounding box center [297, 58] width 21 height 8
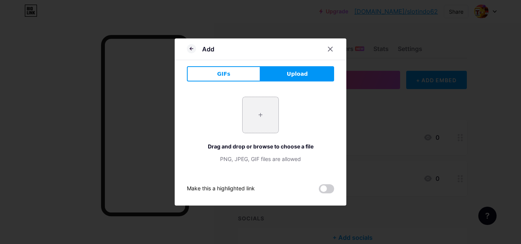
click at [262, 112] on input "file" at bounding box center [260, 115] width 36 height 36
type input "C:\fakepath\image-removebg-preview.png"
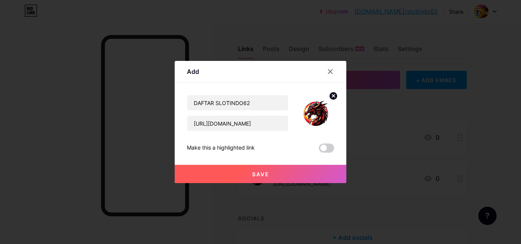
click at [248, 173] on button "Save" at bounding box center [261, 174] width 172 height 18
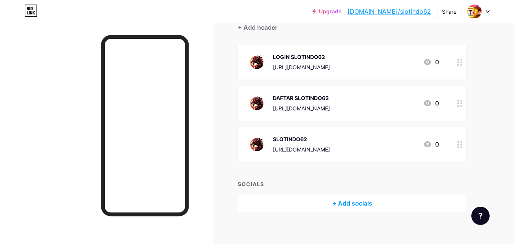
scroll to position [76, 0]
drag, startPoint x: 462, startPoint y: 102, endPoint x: 216, endPoint y: 125, distance: 246.6
click at [216, 125] on div "Links Posts Design Subscribers NEW Stats Settings + ADD LINK + ADD EMBED + Add …" at bounding box center [249, 99] width 499 height 304
click at [460, 63] on icon at bounding box center [460, 61] width 5 height 7
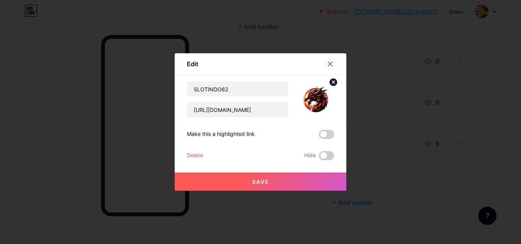
click at [328, 63] on icon at bounding box center [330, 64] width 4 height 4
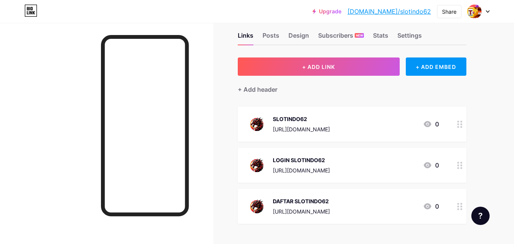
scroll to position [0, 0]
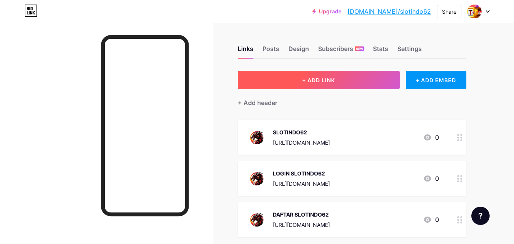
click at [322, 77] on span "+ ADD LINK" at bounding box center [318, 80] width 33 height 6
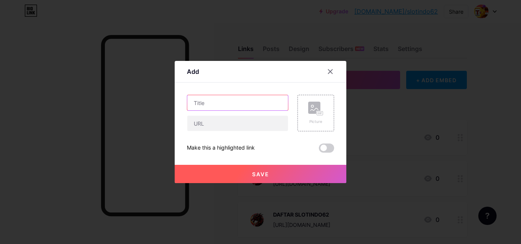
click at [239, 107] on input "text" at bounding box center [237, 102] width 101 height 15
type input "SLOT DEMO"
click at [316, 115] on rect at bounding box center [319, 113] width 7 height 5
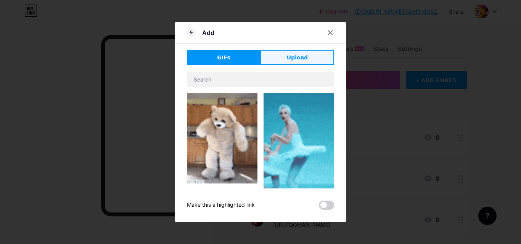
click at [296, 55] on span "Upload" at bounding box center [297, 58] width 21 height 8
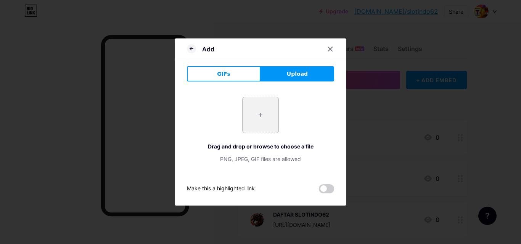
click at [263, 114] on input "file" at bounding box center [260, 115] width 36 height 36
type input "C:\fakepath\image-removebg-preview.png"
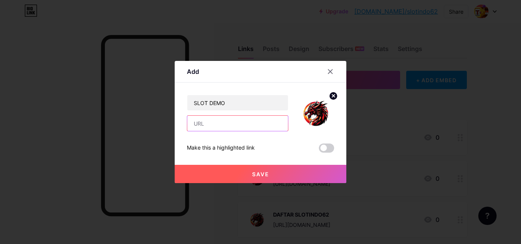
click at [230, 129] on input "text" at bounding box center [237, 123] width 101 height 15
paste input "[URL][DOMAIN_NAME]"
type input "[URL][DOMAIN_NAME]"
click at [264, 175] on span "Save" at bounding box center [260, 174] width 17 height 6
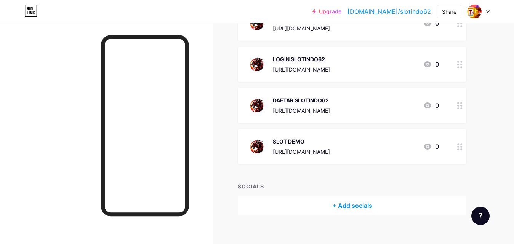
scroll to position [76, 0]
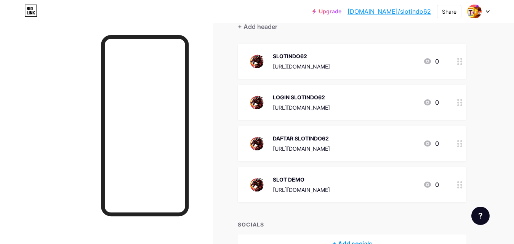
click at [460, 143] on icon at bounding box center [460, 143] width 5 height 7
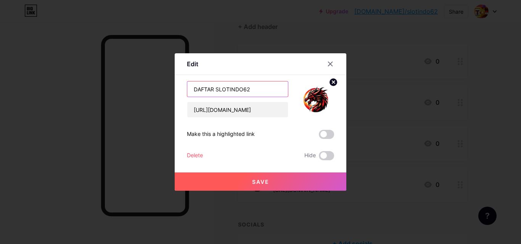
click at [255, 91] on input "DAFTAR SLOTINDO62" at bounding box center [237, 89] width 101 height 15
type input "LINK SLOT TERBAIK"
click at [257, 193] on div at bounding box center [260, 122] width 521 height 244
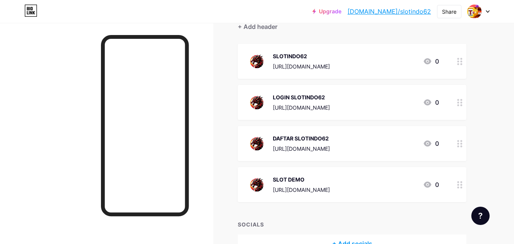
click at [330, 136] on div "DAFTAR SLOTINDO62" at bounding box center [301, 139] width 57 height 8
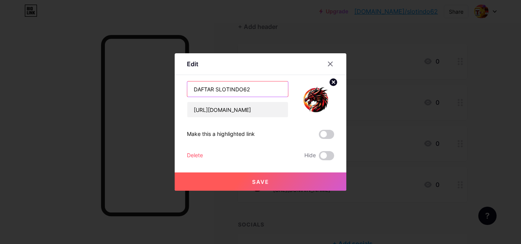
click at [253, 88] on input "DAFTAR SLOTINDO62" at bounding box center [237, 89] width 101 height 15
type input "LINK SLOT TERBAIK"
click at [259, 182] on span "Save" at bounding box center [260, 182] width 17 height 6
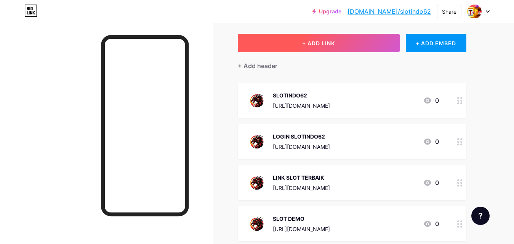
scroll to position [0, 0]
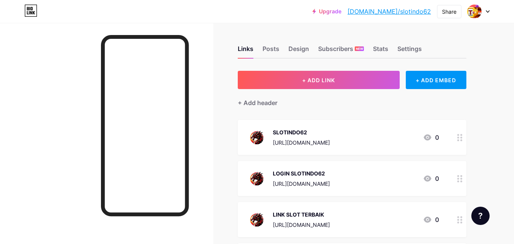
click at [341, 144] on div "SLOTINDO62 https://porttango.com/ 0" at bounding box center [343, 138] width 192 height 20
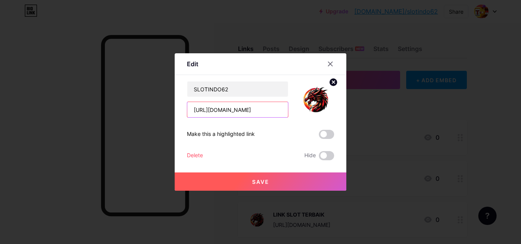
click at [255, 109] on input "[URL][DOMAIN_NAME]" at bounding box center [237, 109] width 101 height 15
click at [328, 66] on icon at bounding box center [330, 64] width 6 height 6
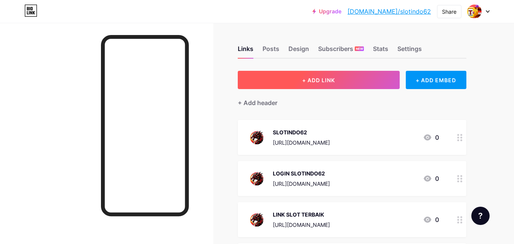
click at [311, 76] on button "+ ADD LINK" at bounding box center [319, 80] width 162 height 18
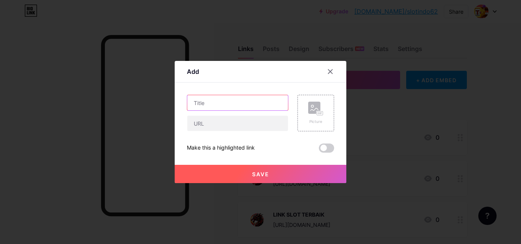
click at [228, 106] on input "text" at bounding box center [237, 102] width 101 height 15
type input "DAFTAR SLOTINDO62"
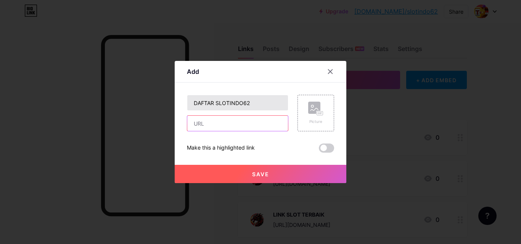
paste input "[URL][DOMAIN_NAME]"
type input "[URL][DOMAIN_NAME]"
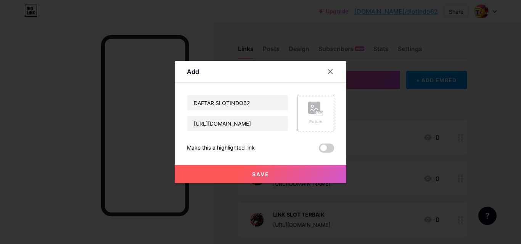
click at [322, 105] on div "Picture" at bounding box center [315, 113] width 37 height 37
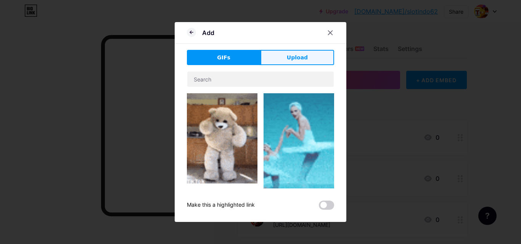
click at [294, 56] on span "Upload" at bounding box center [297, 58] width 21 height 8
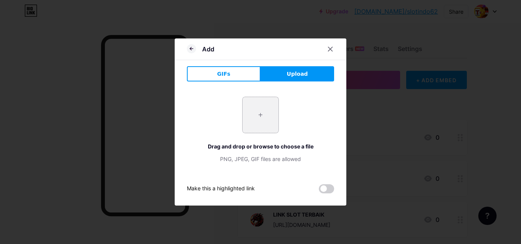
click at [256, 110] on input "file" at bounding box center [260, 115] width 36 height 36
type input "C:\fakepath\image-removebg-preview.png"
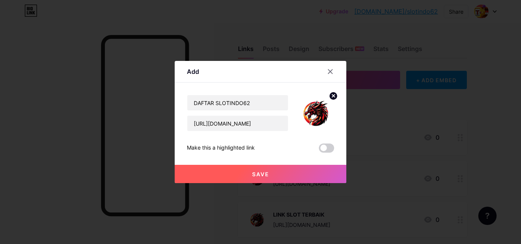
click at [259, 175] on span "Save" at bounding box center [260, 174] width 17 height 6
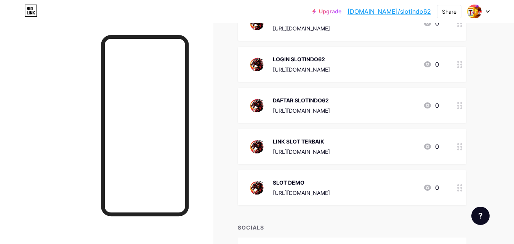
scroll to position [76, 0]
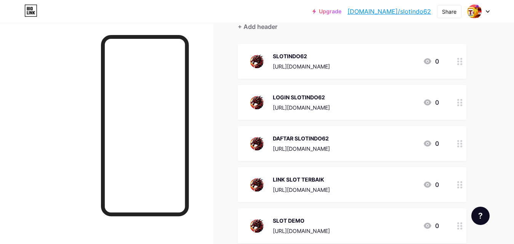
click at [330, 106] on div "[URL][DOMAIN_NAME]" at bounding box center [301, 108] width 57 height 8
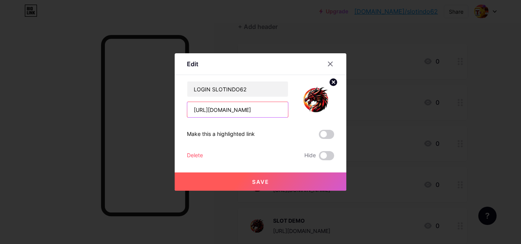
click at [269, 109] on input "[URL][DOMAIN_NAME]" at bounding box center [237, 109] width 101 height 15
paste input "porttango"
type input "[URL][DOMAIN_NAME]"
click at [255, 181] on span "Save" at bounding box center [260, 182] width 17 height 6
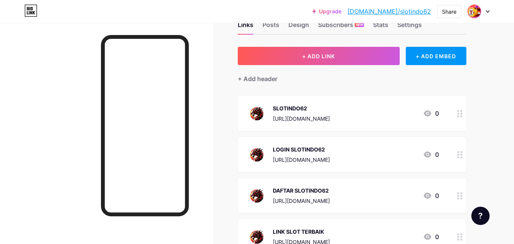
scroll to position [11, 0]
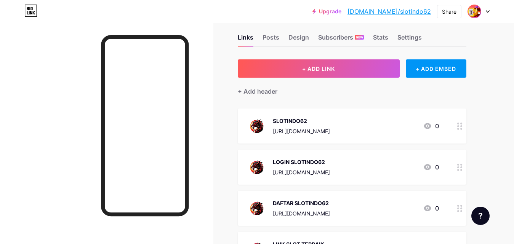
click at [474, 11] on img at bounding box center [475, 11] width 12 height 12
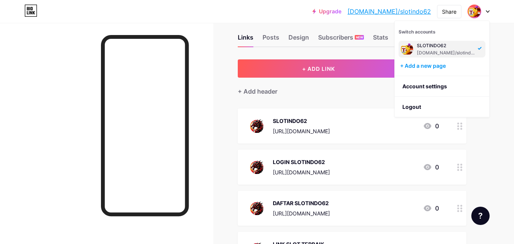
click at [405, 50] on img at bounding box center [407, 49] width 12 height 12
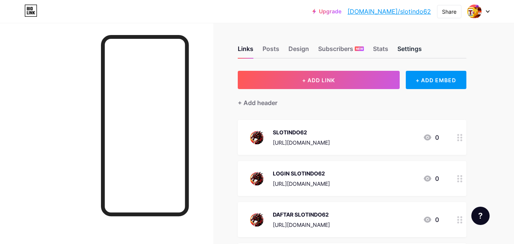
click at [405, 48] on div "Settings" at bounding box center [410, 51] width 24 height 14
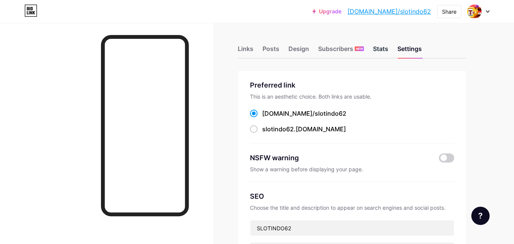
click at [384, 49] on div "Stats" at bounding box center [380, 51] width 15 height 14
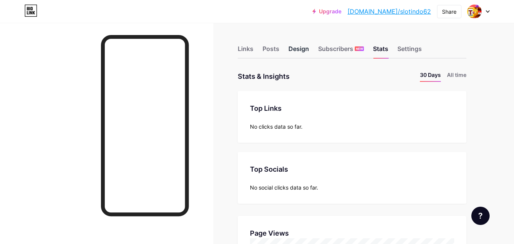
click at [295, 51] on div "Design" at bounding box center [299, 51] width 21 height 14
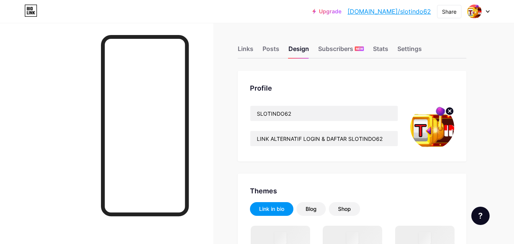
click at [434, 125] on img at bounding box center [433, 128] width 44 height 44
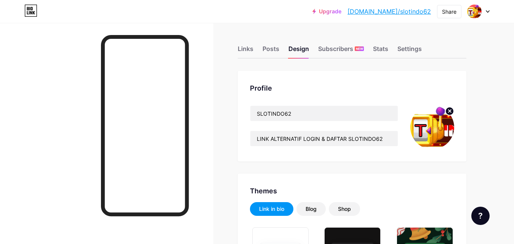
type input "#0055ff"
type input "#ffffff"
click at [450, 110] on circle at bounding box center [450, 111] width 8 height 8
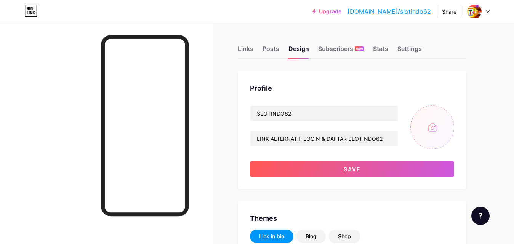
click at [433, 127] on input "file" at bounding box center [433, 128] width 44 height 44
click at [433, 132] on input "file" at bounding box center [433, 128] width 44 height 44
type input "C:\fakepath\34c3b83a-fa19-45b5-a1e9-17e482ce1163.jpg"
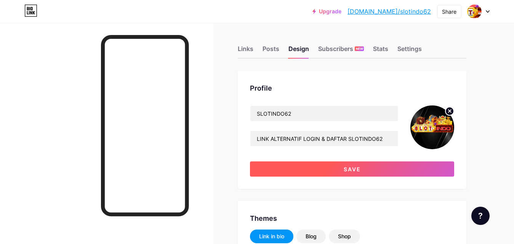
click at [345, 169] on span "Save" at bounding box center [352, 169] width 17 height 6
type input "#ffffff"
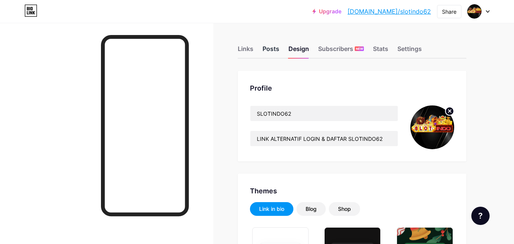
click at [277, 48] on div "Posts" at bounding box center [271, 51] width 17 height 14
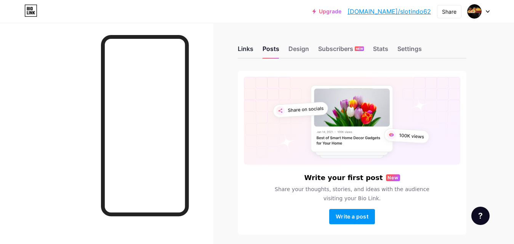
click at [243, 49] on div "Links" at bounding box center [246, 51] width 16 height 14
